Goal: Navigation & Orientation: Find specific page/section

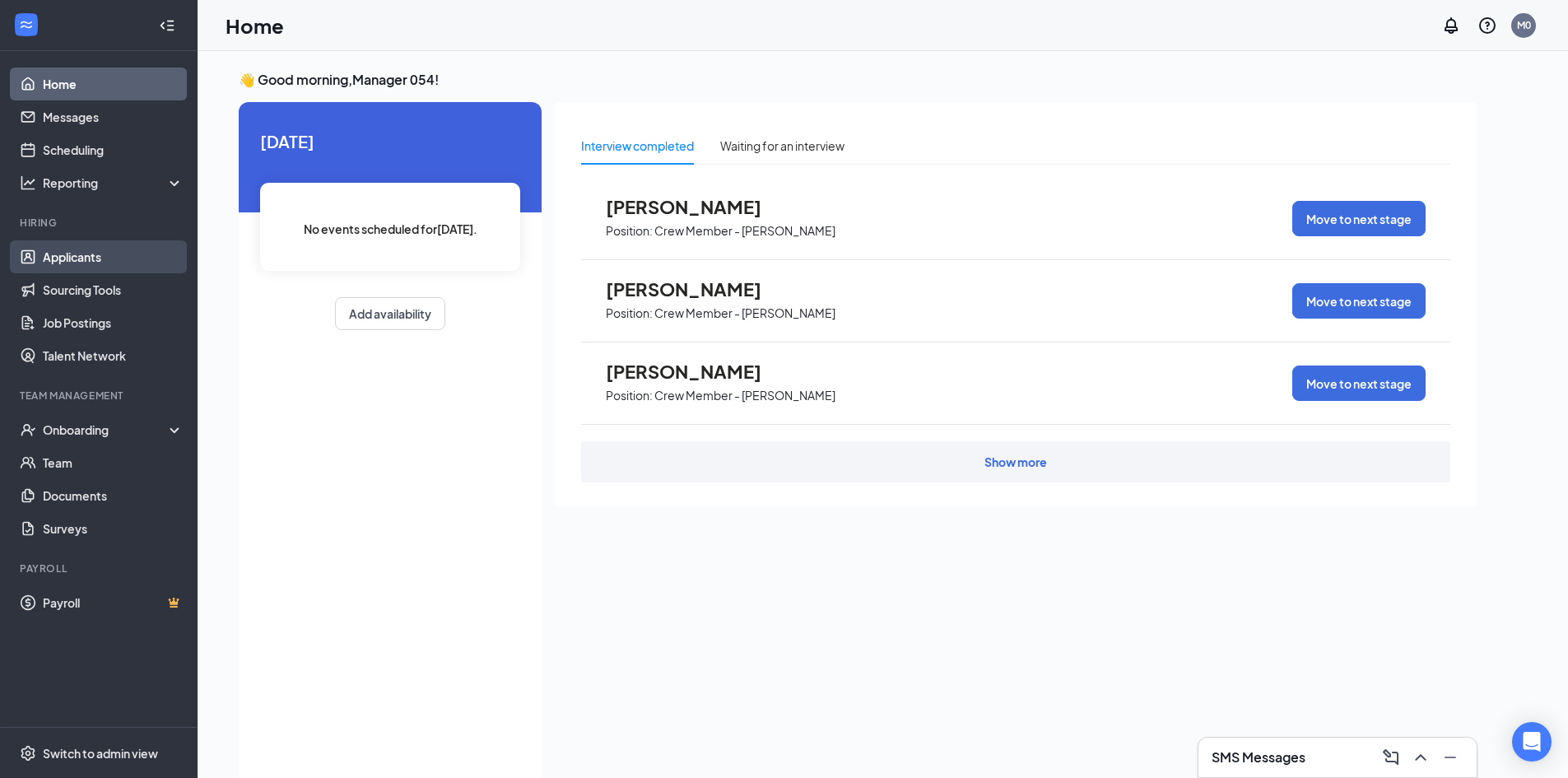
click at [107, 249] on link "Applicants" at bounding box center [113, 257] width 141 height 33
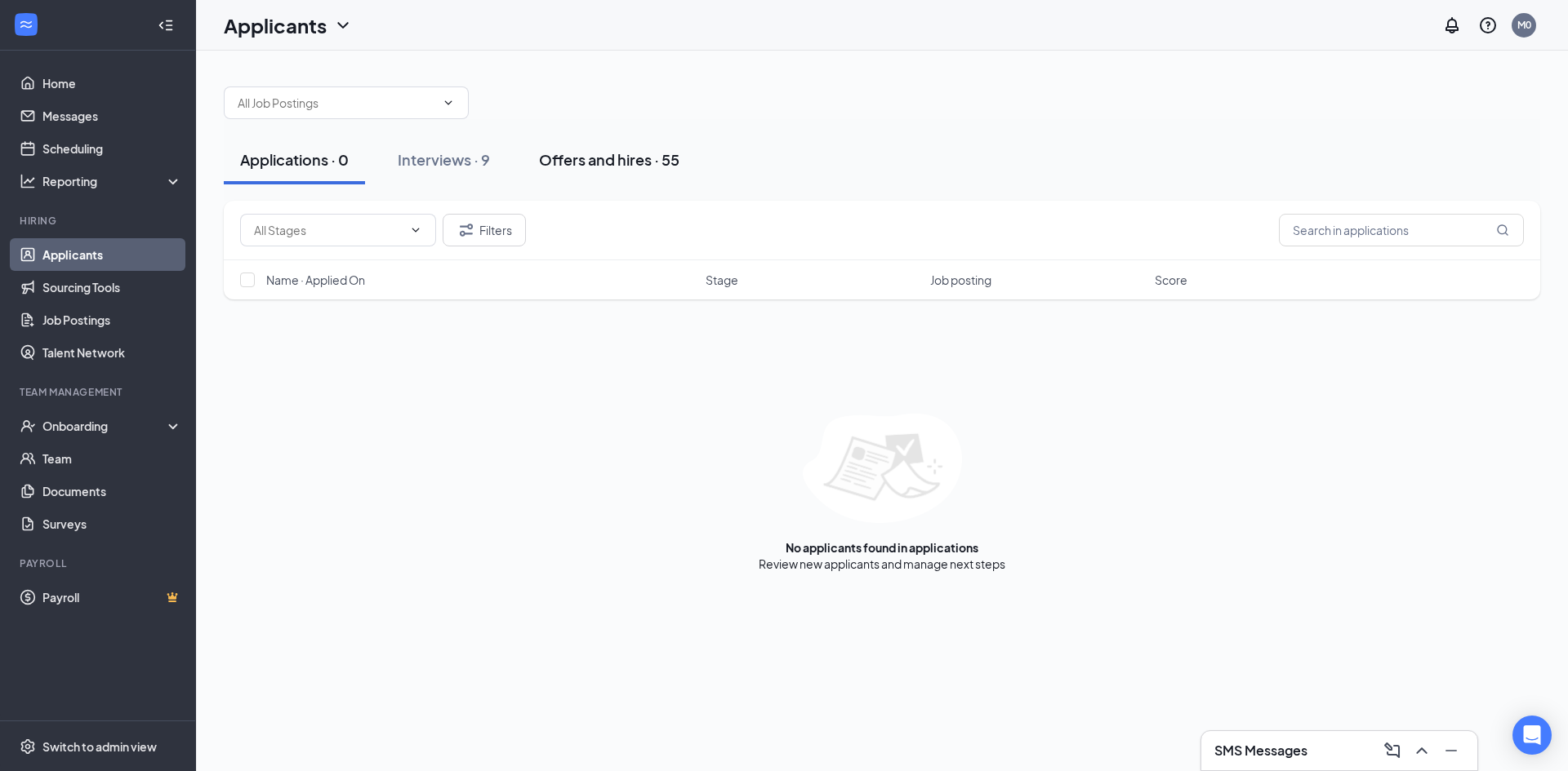
click at [562, 157] on div "Offers and hires · 55" at bounding box center [610, 159] width 141 height 20
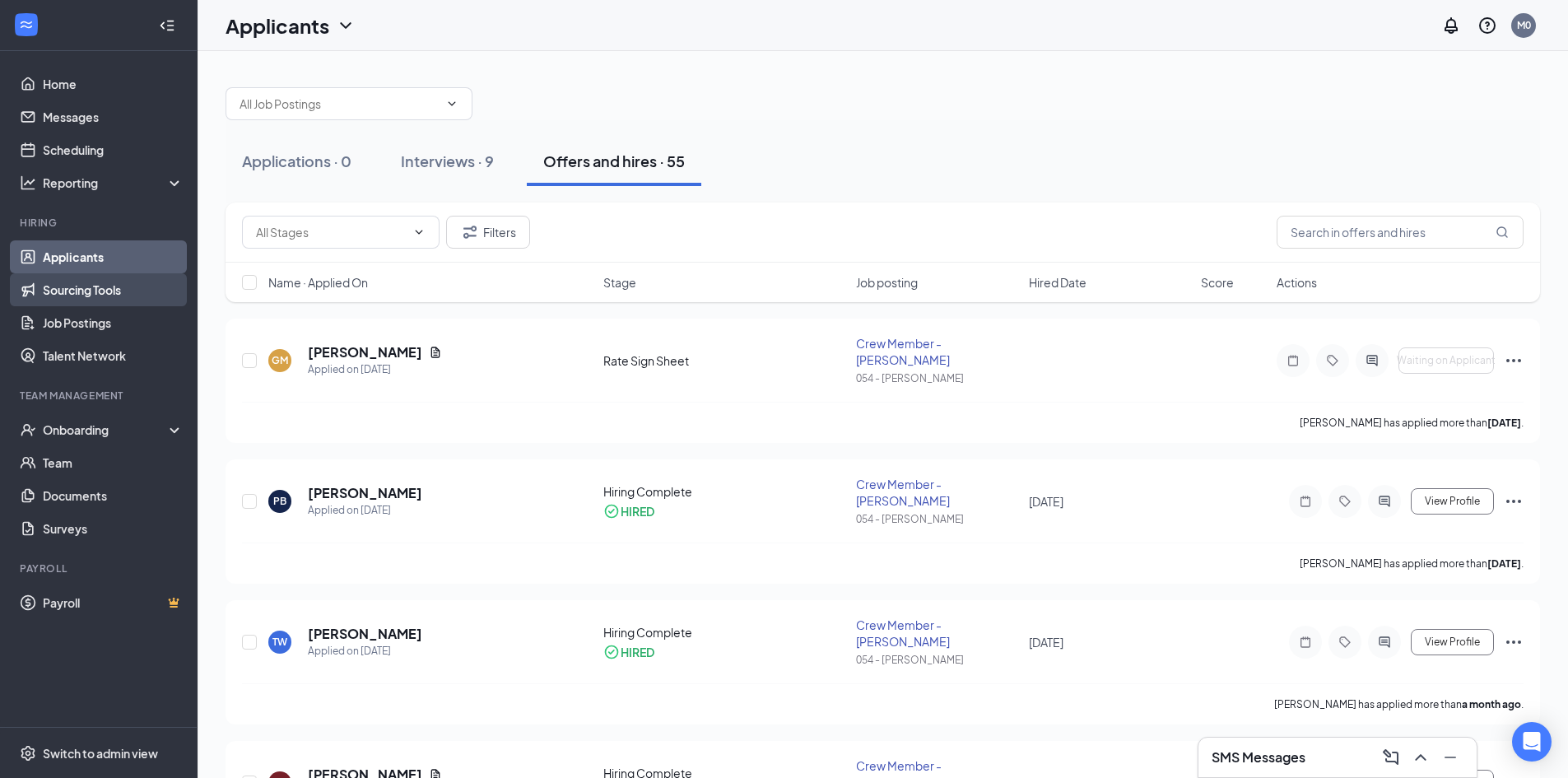
click at [77, 290] on link "Sourcing Tools" at bounding box center [113, 290] width 141 height 33
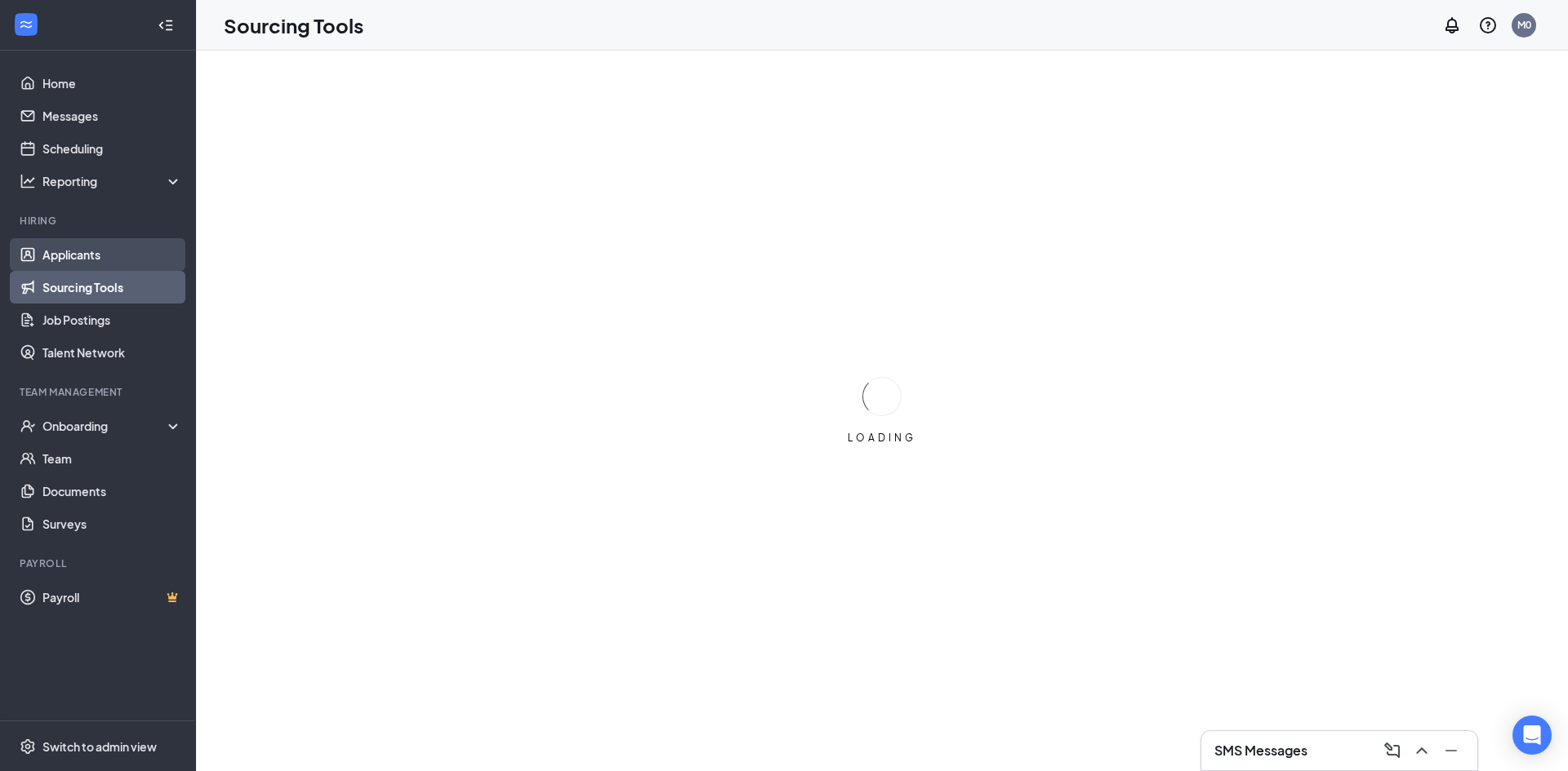
click at [91, 257] on link "Applicants" at bounding box center [112, 255] width 140 height 33
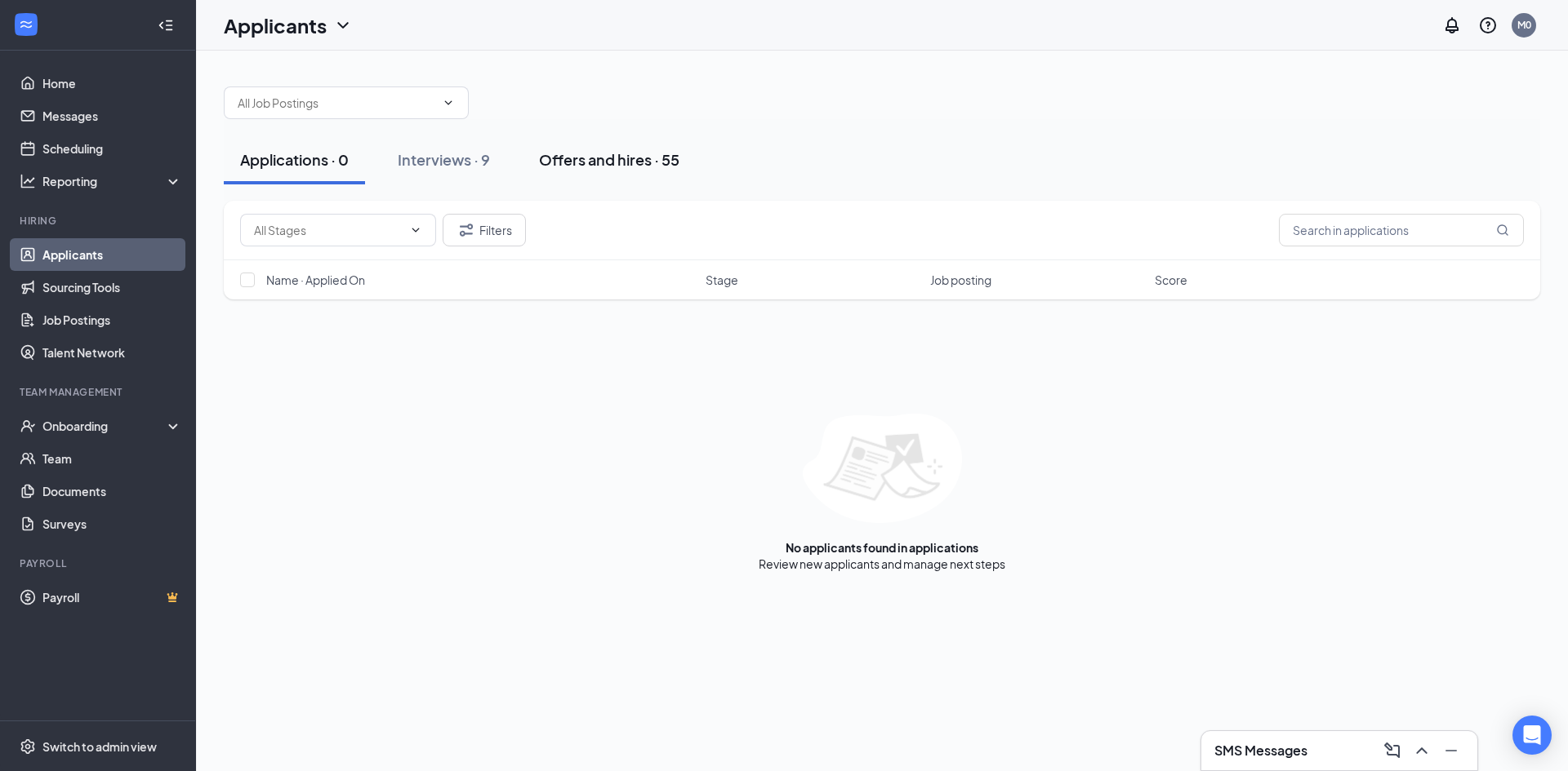
click at [584, 162] on div "Offers and hires · 55" at bounding box center [610, 159] width 141 height 20
